Goal: Register for event/course

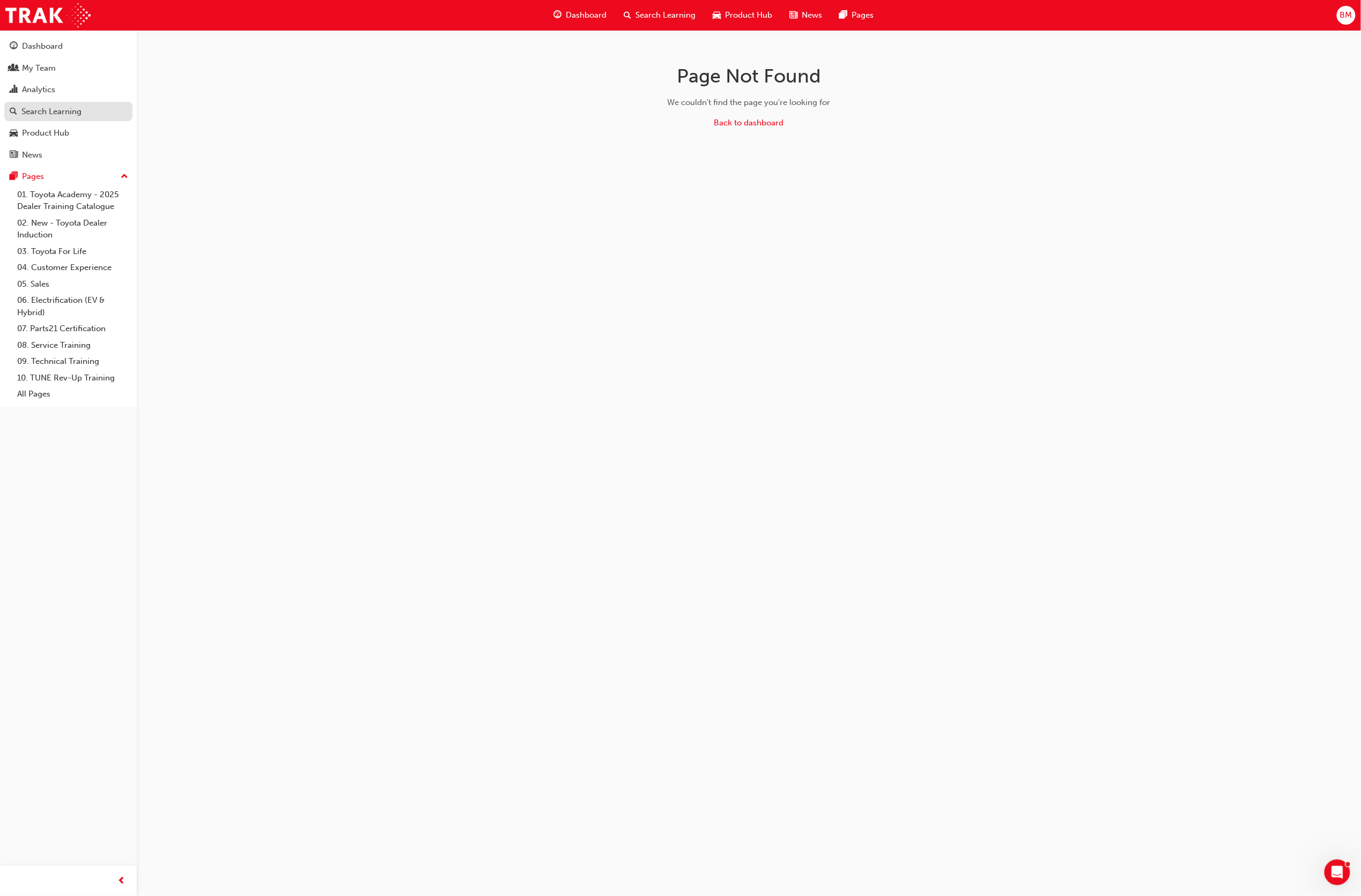
click at [55, 108] on div "Search Learning" at bounding box center [51, 112] width 60 height 12
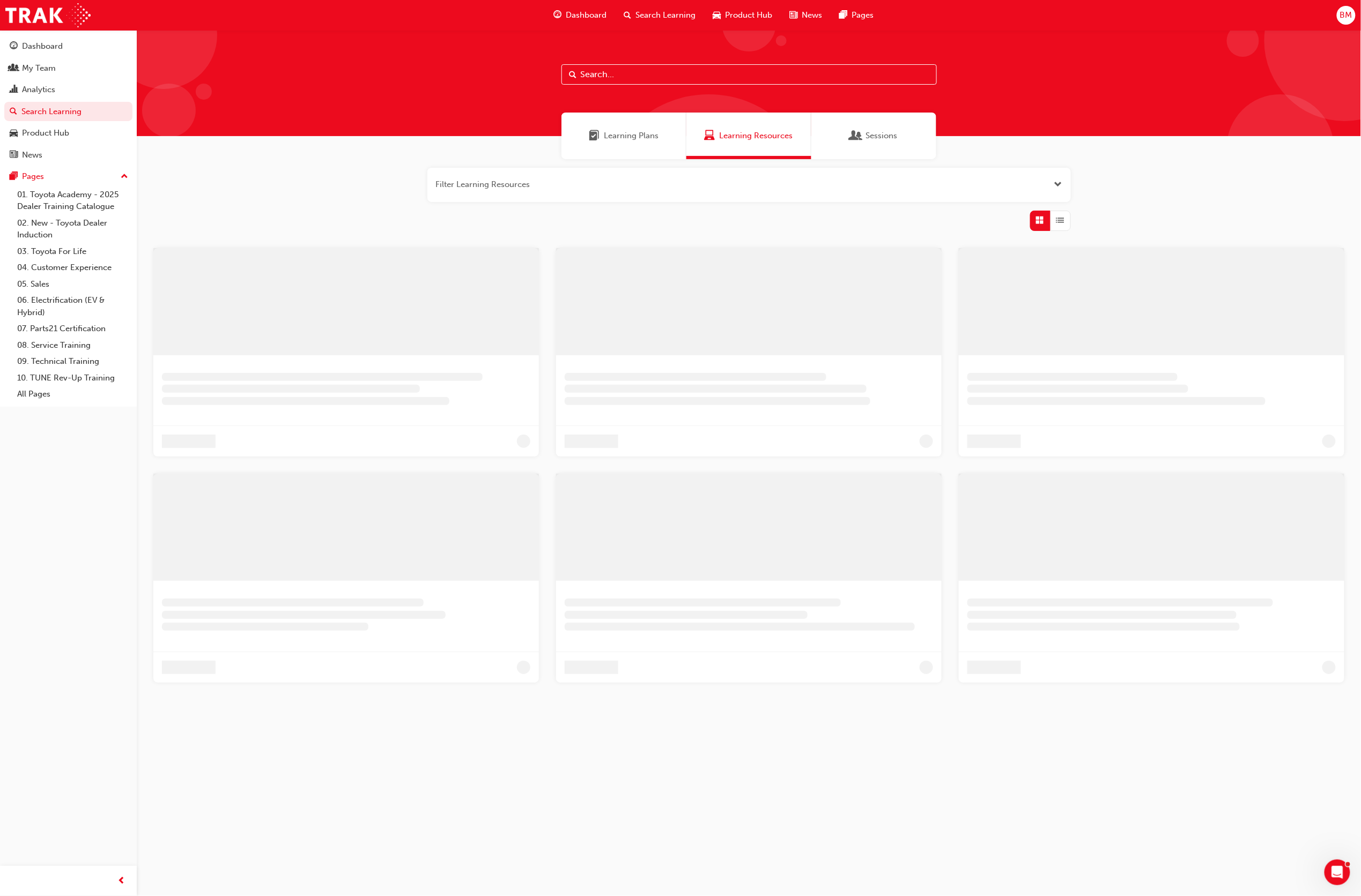
click at [654, 75] on input "text" at bounding box center [748, 74] width 375 height 20
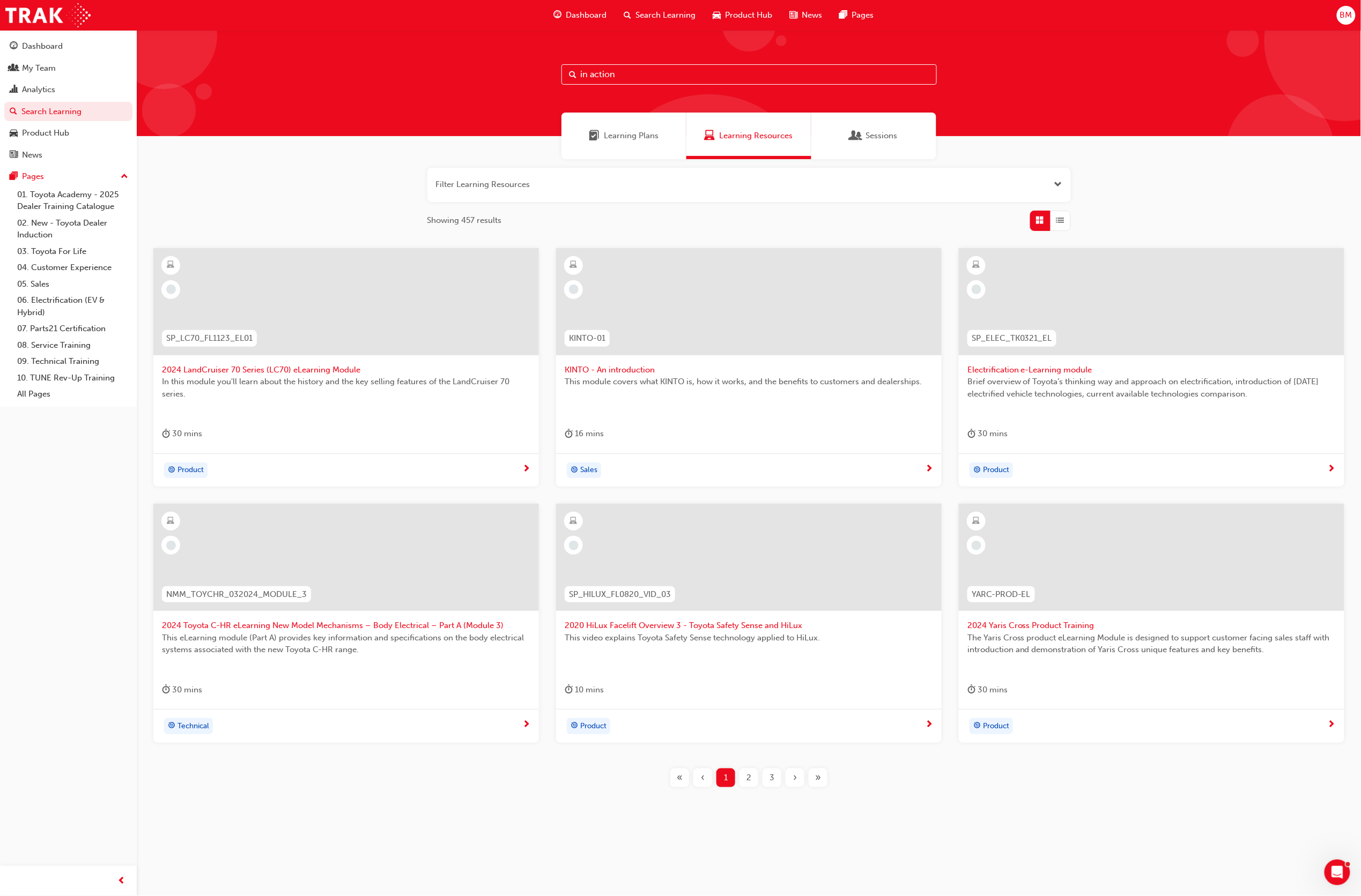
type input "in action"
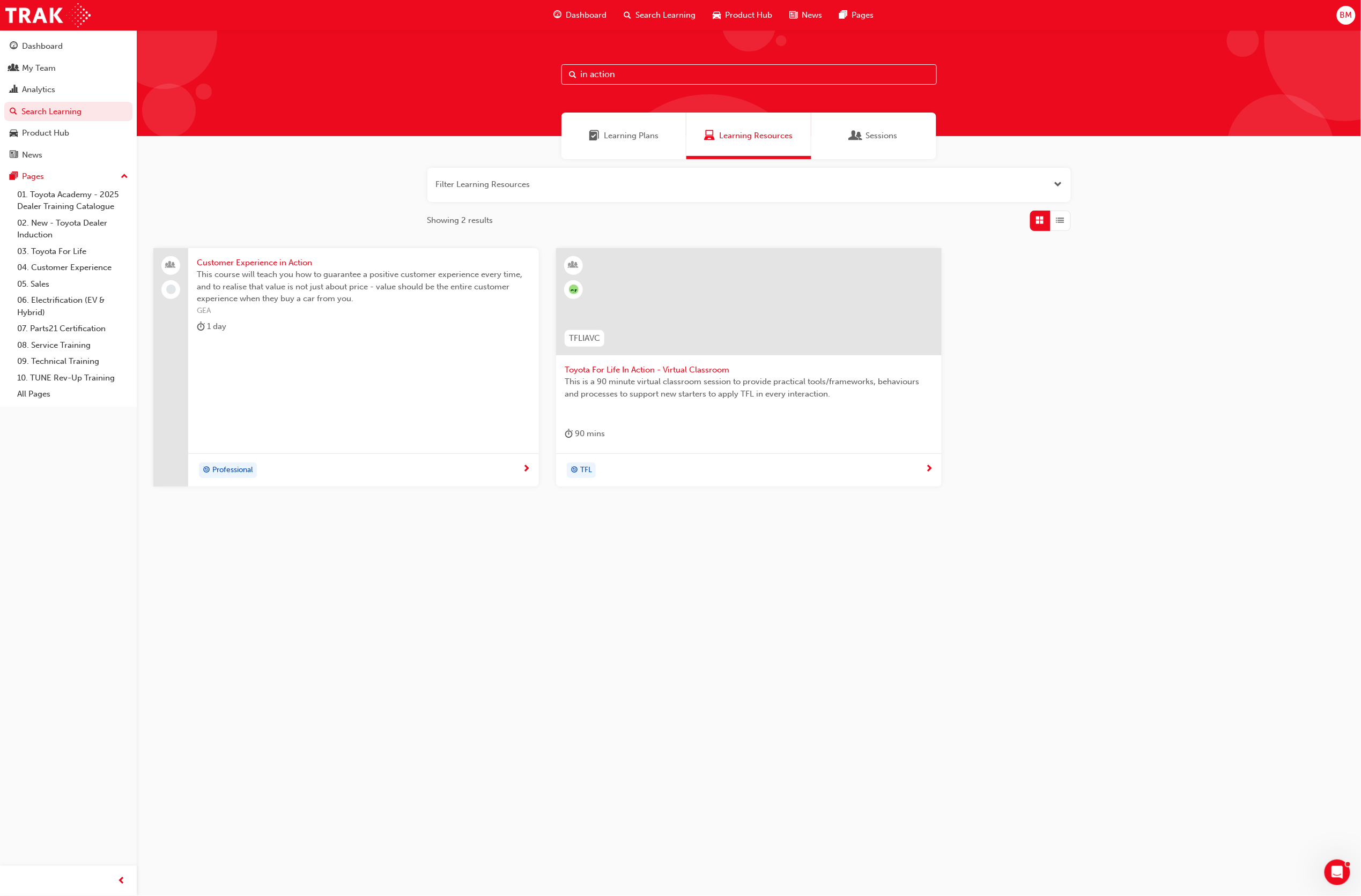
click at [636, 371] on span "Toyota For Life In Action - Virtual Classroom" at bounding box center [748, 370] width 368 height 12
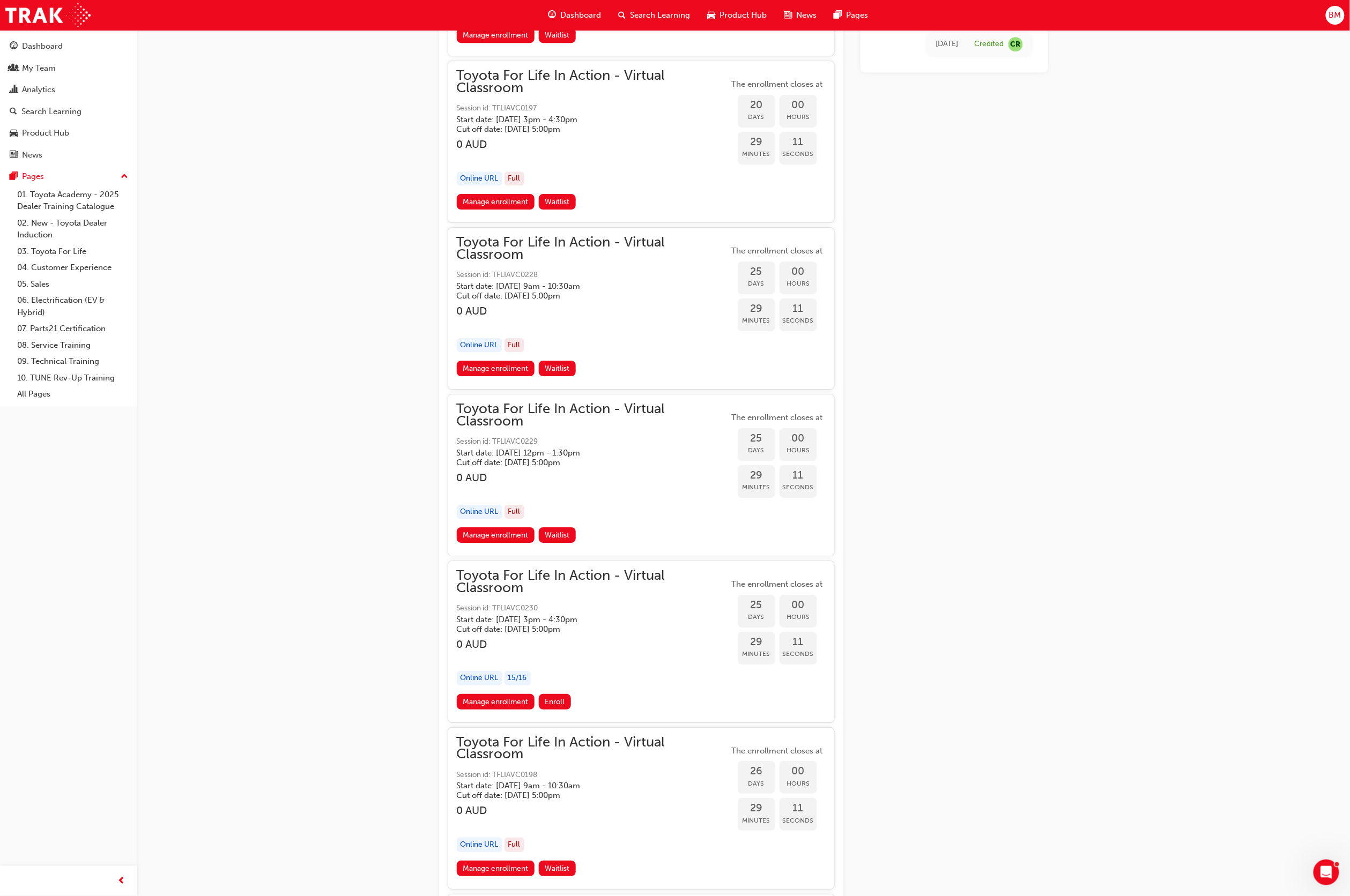
scroll to position [5684, 0]
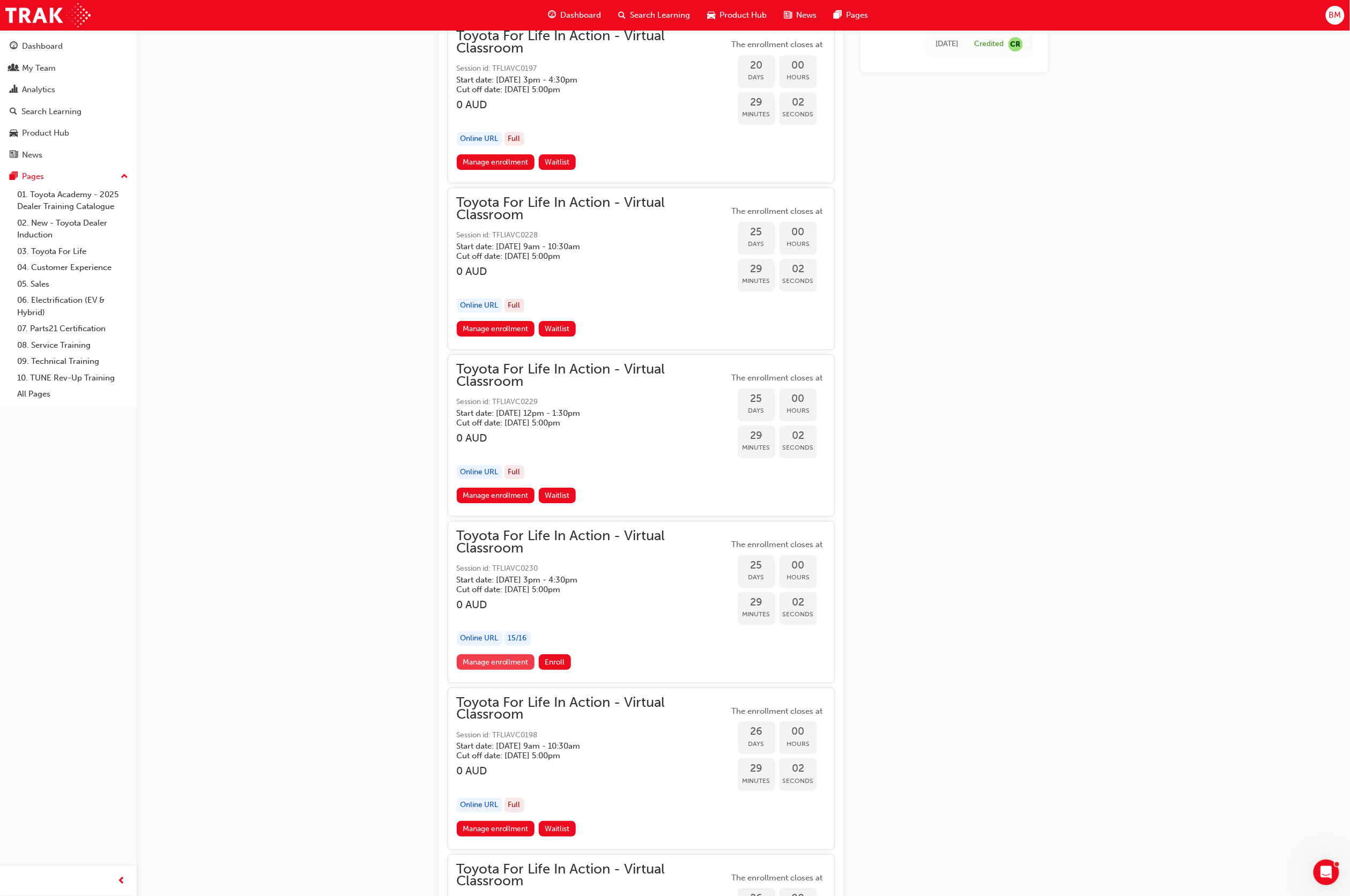
click at [487, 670] on link "Manage enrollment" at bounding box center [496, 662] width 79 height 15
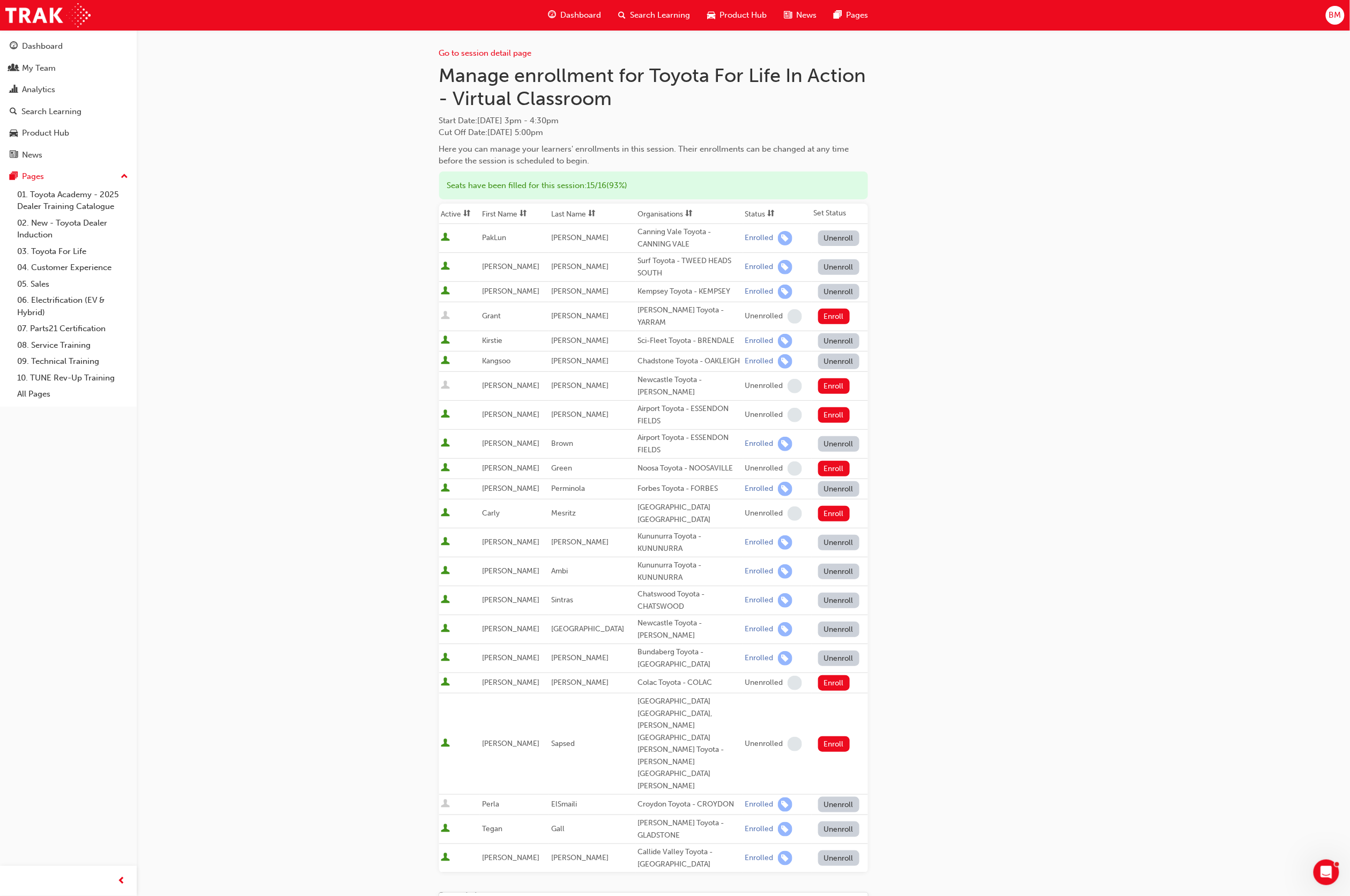
scroll to position [26, 0]
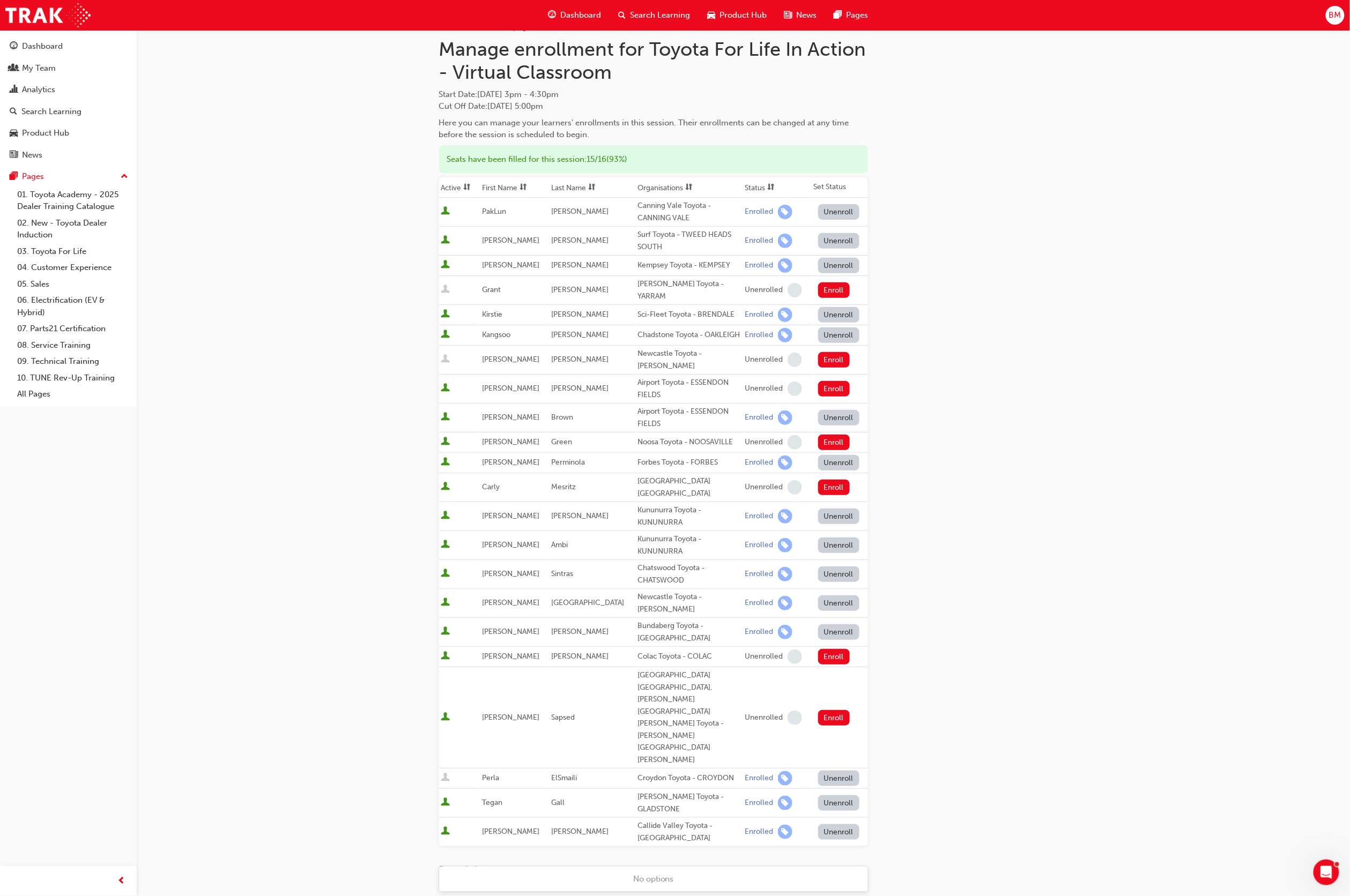
click at [533, 870] on body "Your version of Internet Explorer is outdated and not supported. Please upgrade…" at bounding box center [675, 421] width 1350 height 896
type input "mark"
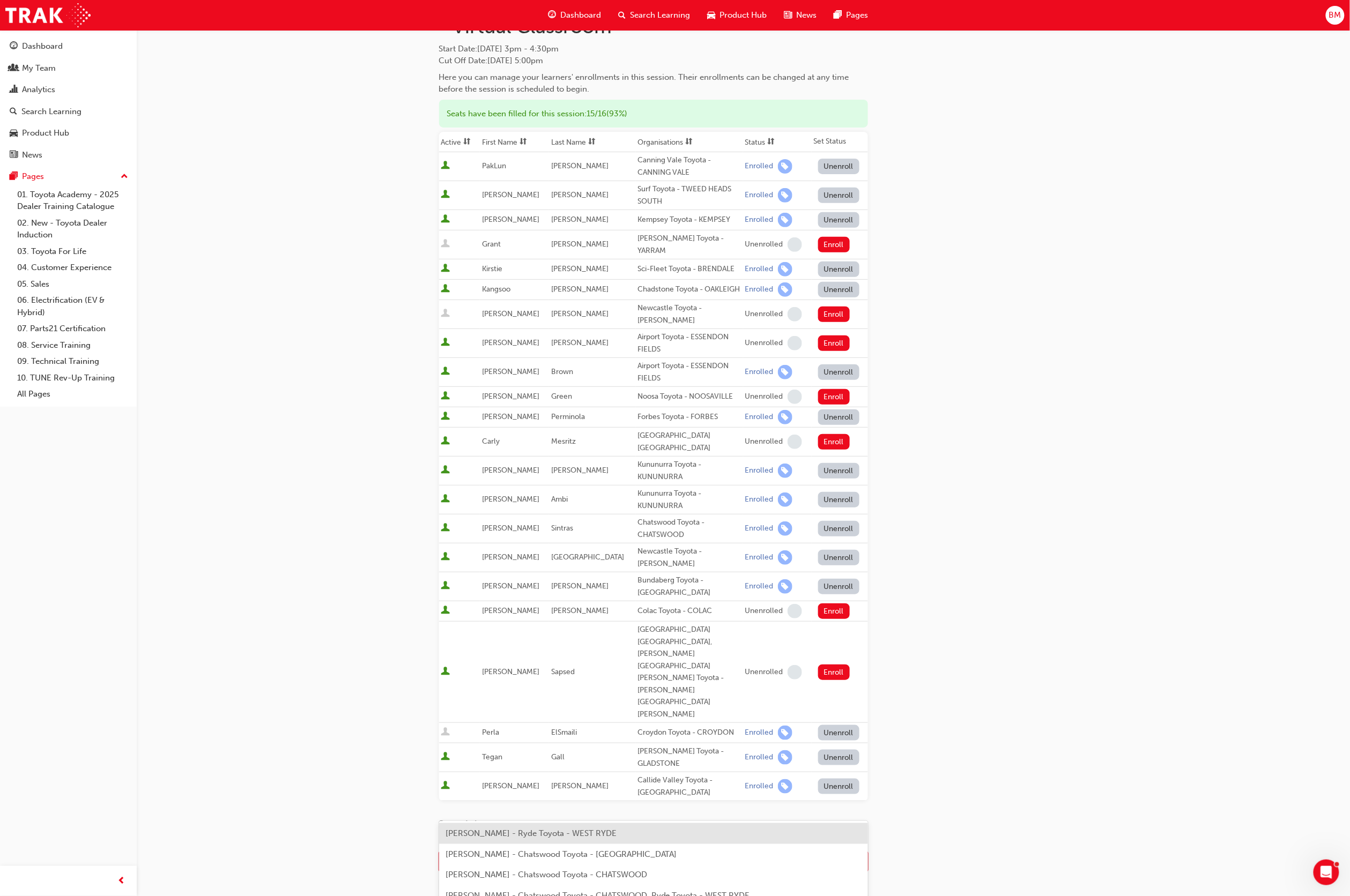
scroll to position [97, 0]
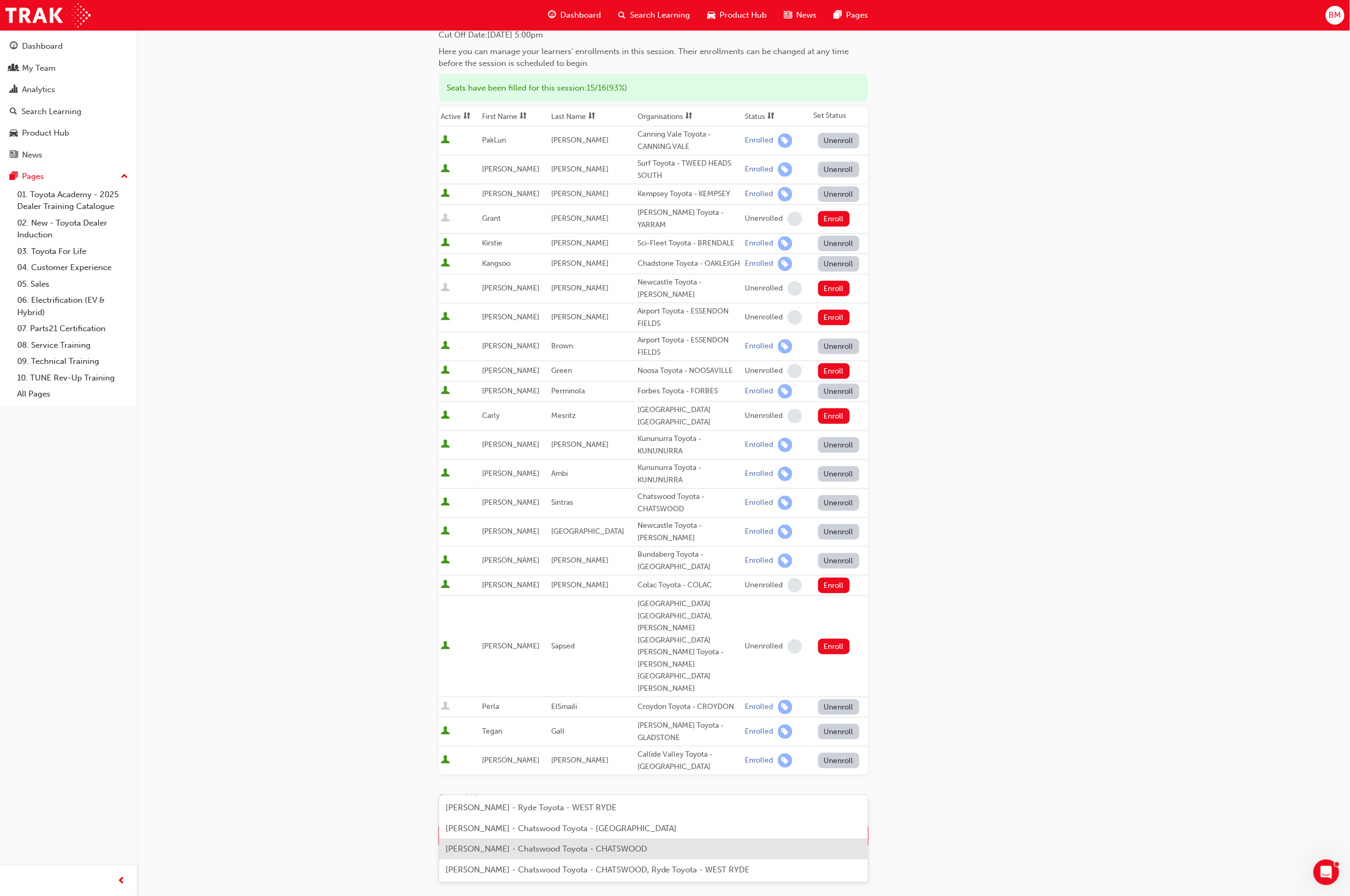
click at [483, 849] on span "[PERSON_NAME] - Chatswood Toyota - CHATSWOOD" at bounding box center [546, 848] width 202 height 9
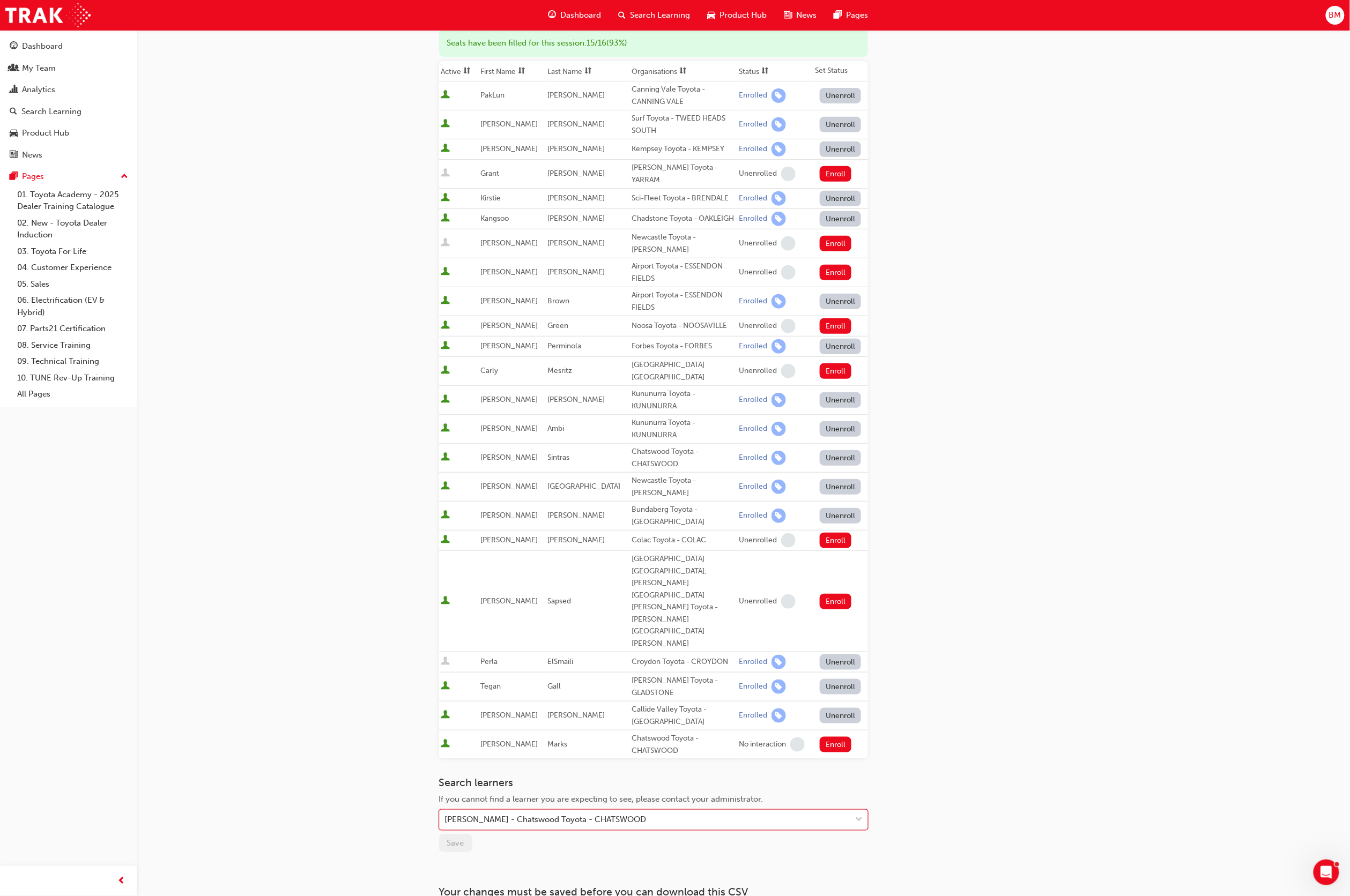
scroll to position [189, 0]
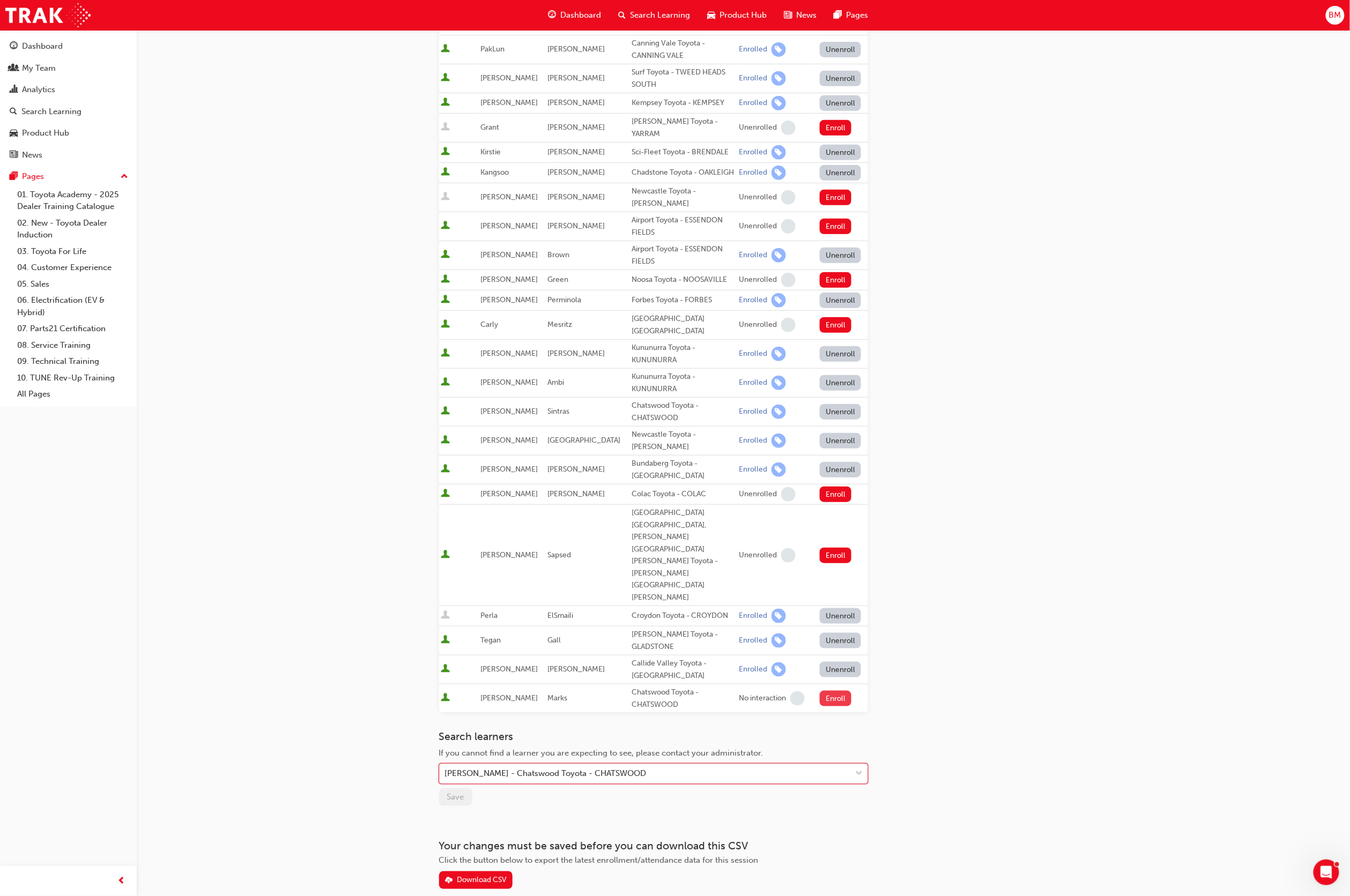
click at [831, 691] on button "Enroll" at bounding box center [836, 699] width 32 height 15
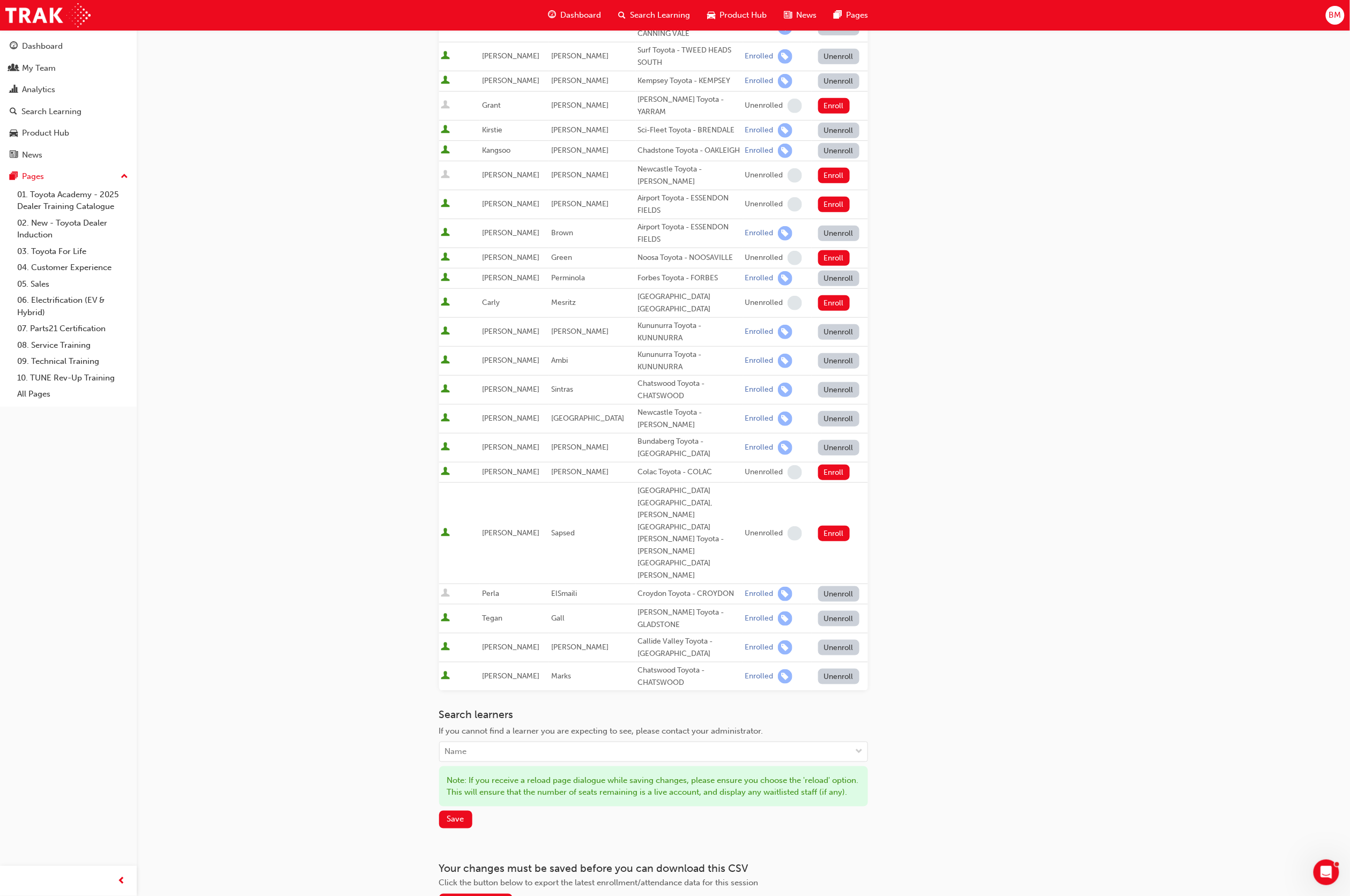
scroll to position [245, 0]
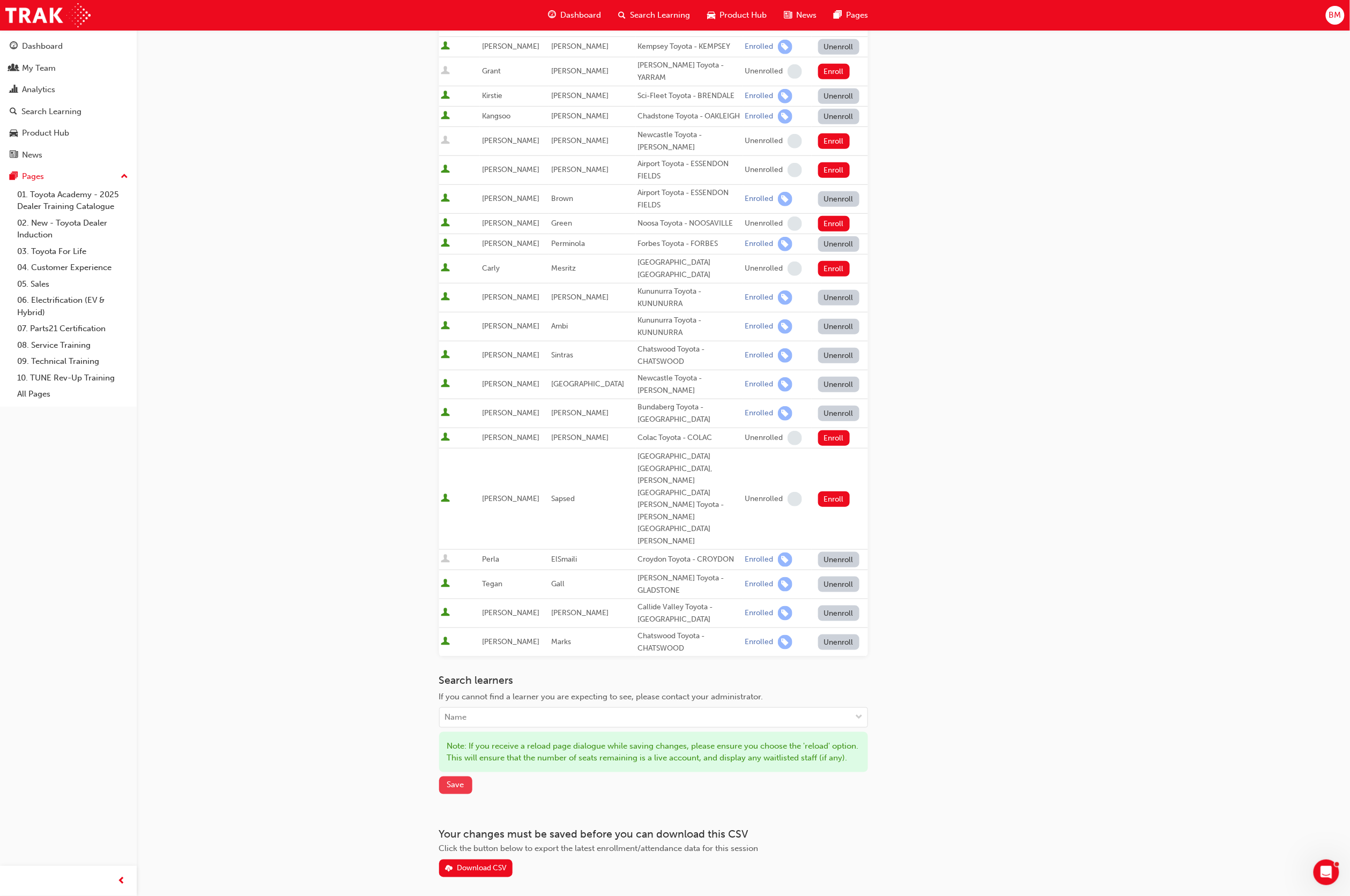
click at [454, 781] on span "Save" at bounding box center [455, 785] width 17 height 9
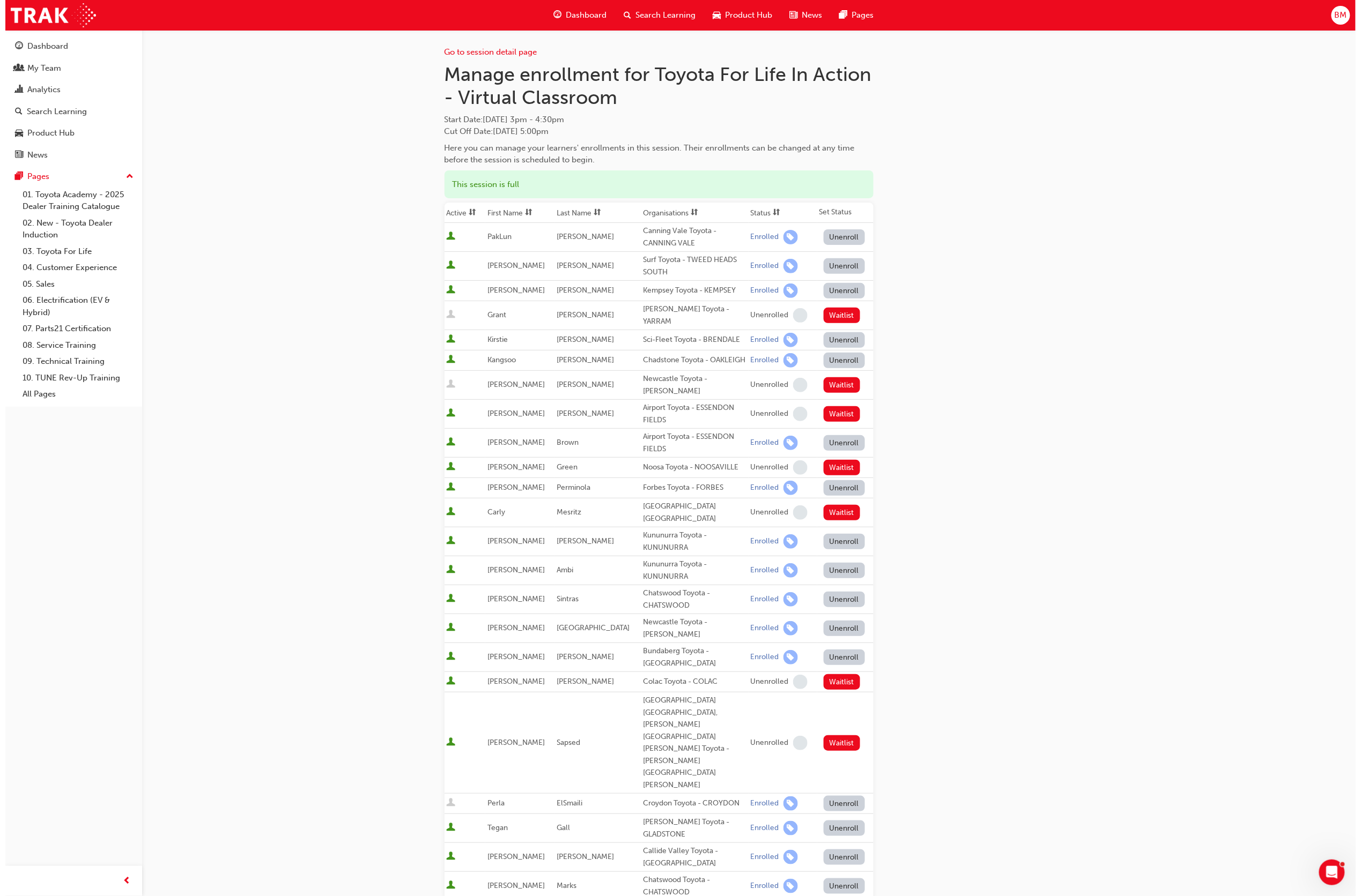
scroll to position [0, 0]
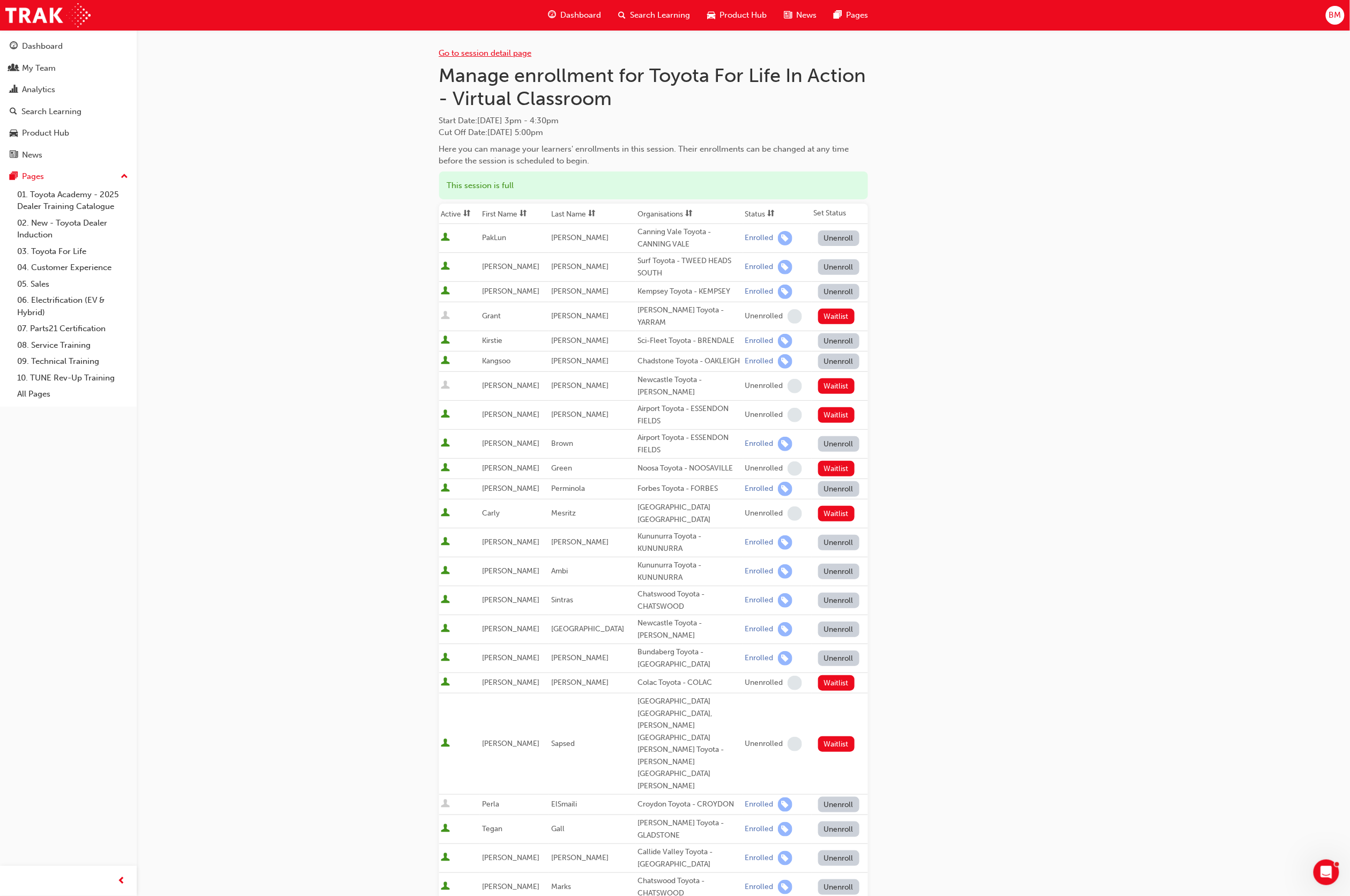
click at [497, 50] on link "Go to session detail page" at bounding box center [485, 52] width 93 height 9
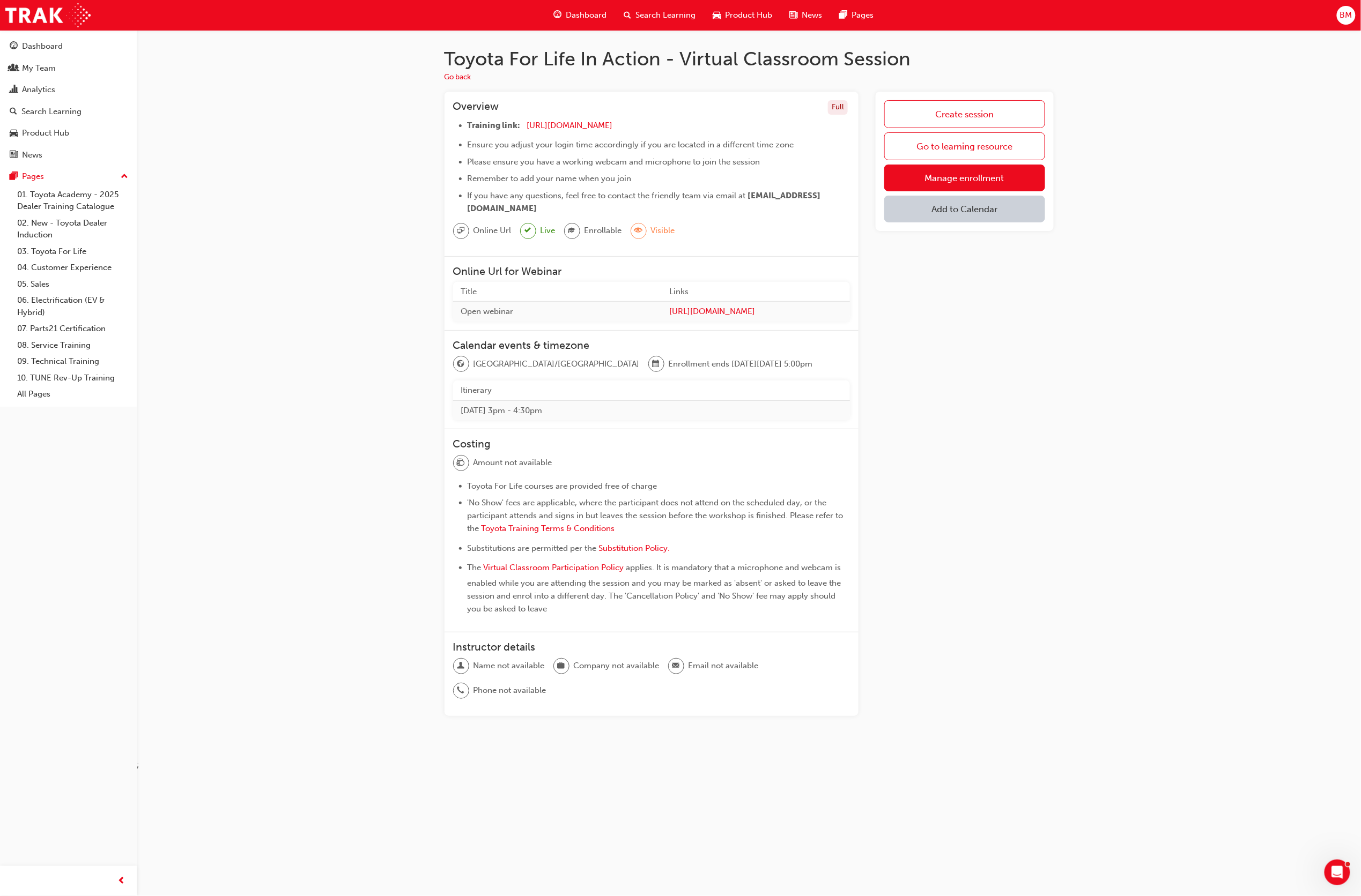
click at [975, 213] on button "Add to Calendar" at bounding box center [965, 208] width 161 height 26
click at [971, 258] on div "Office 365" at bounding box center [952, 264] width 38 height 12
click at [1038, 217] on button "button" at bounding box center [1031, 210] width 25 height 30
click at [651, 11] on span "Search Learning" at bounding box center [666, 15] width 60 height 12
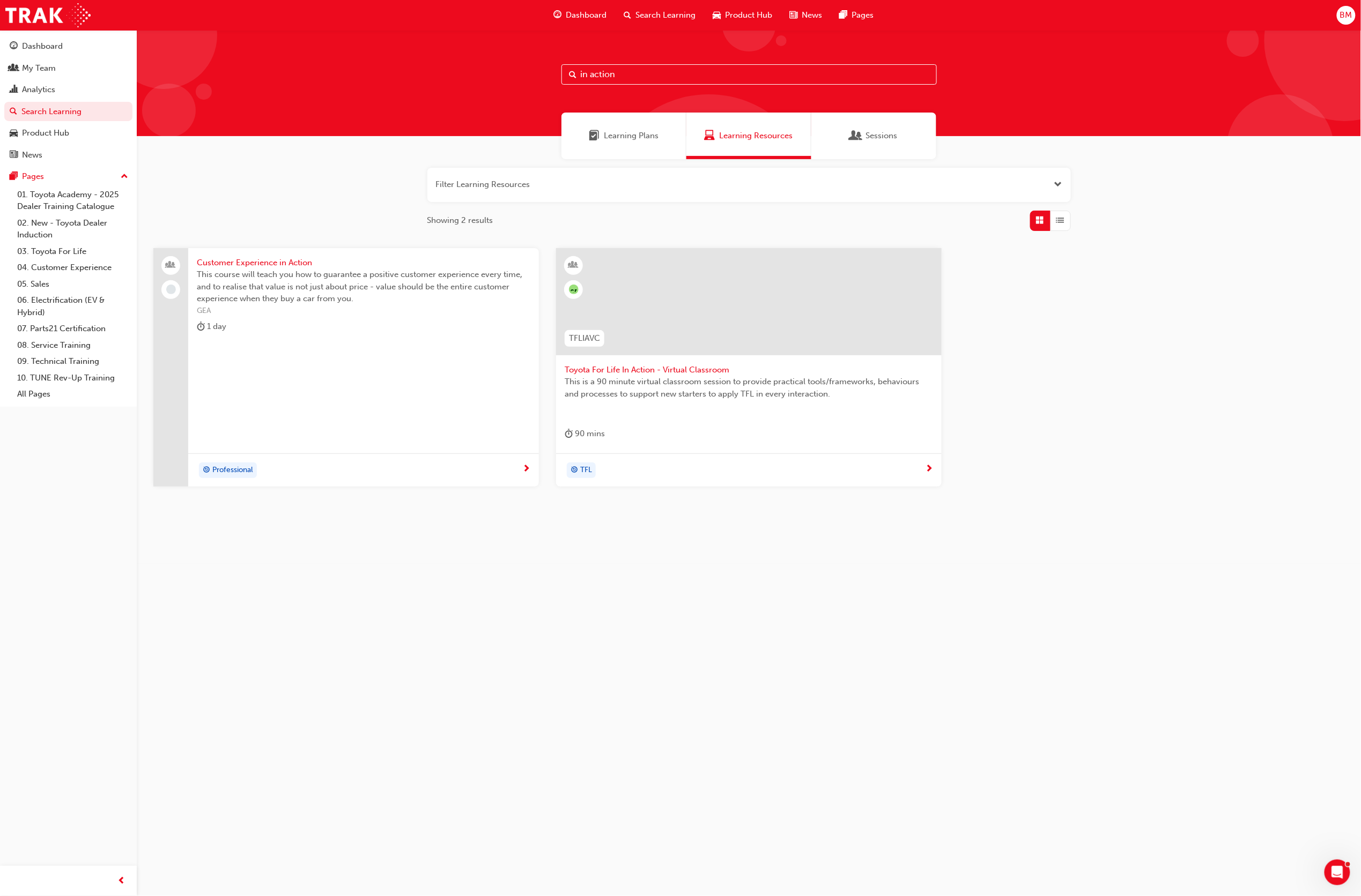
click at [683, 377] on span "This is a 90 minute virtual classroom session to provide practical tools/framew…" at bounding box center [748, 388] width 368 height 24
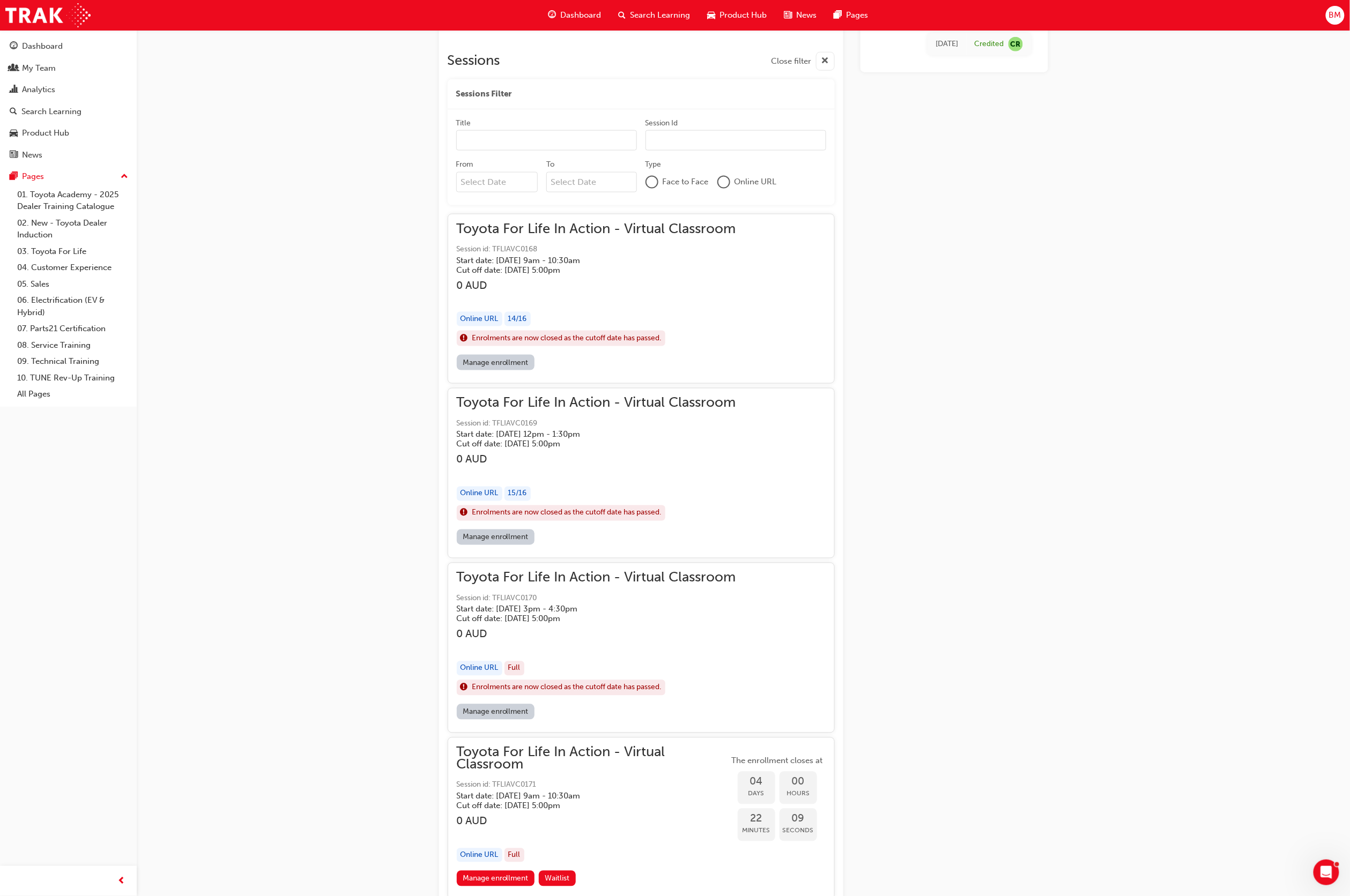
scroll to position [635, 0]
